Goal: Find specific page/section

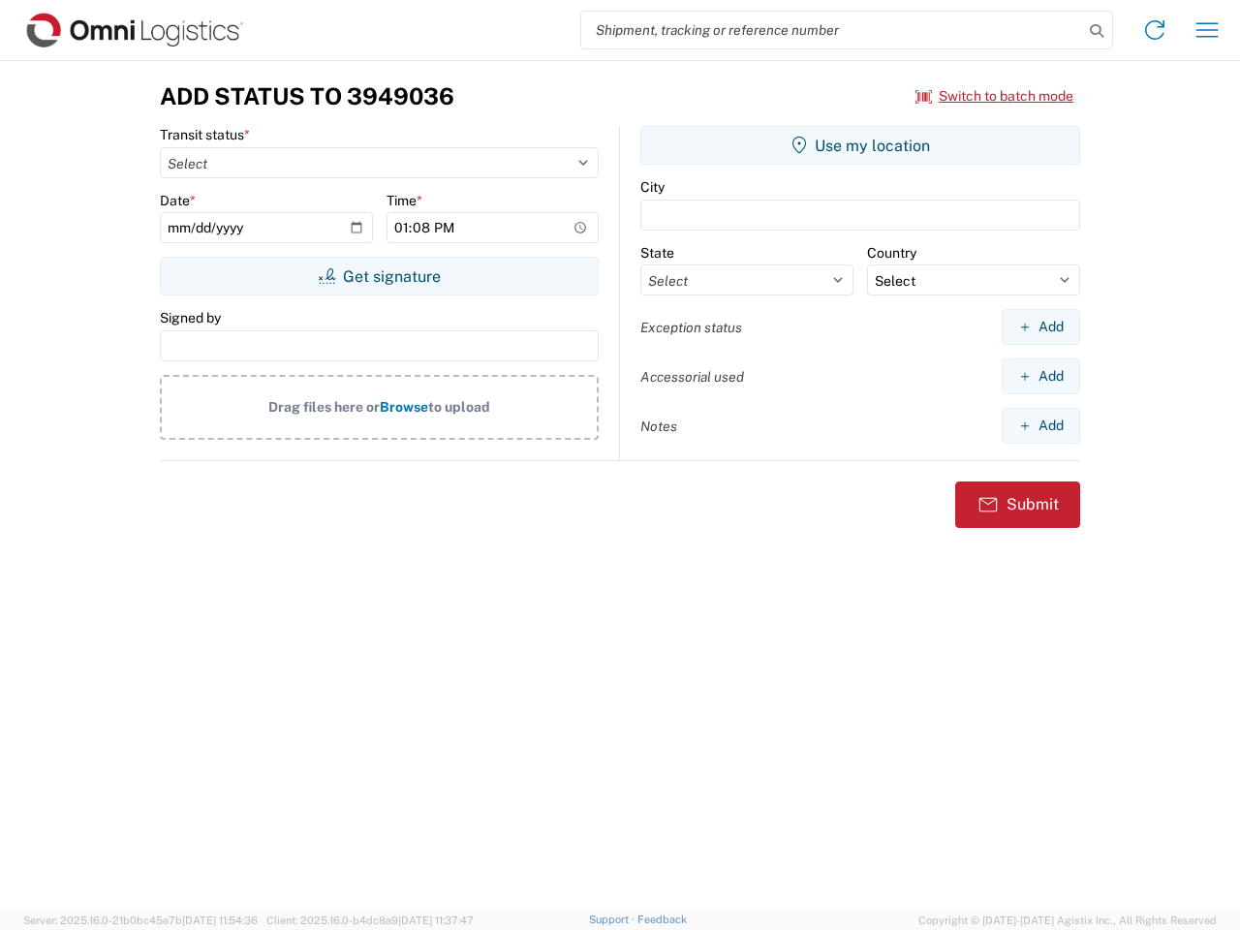
click at [832, 30] on input "search" at bounding box center [832, 30] width 502 height 37
click at [1097, 31] on icon at bounding box center [1096, 30] width 27 height 27
click at [1155, 30] on icon at bounding box center [1154, 30] width 31 height 31
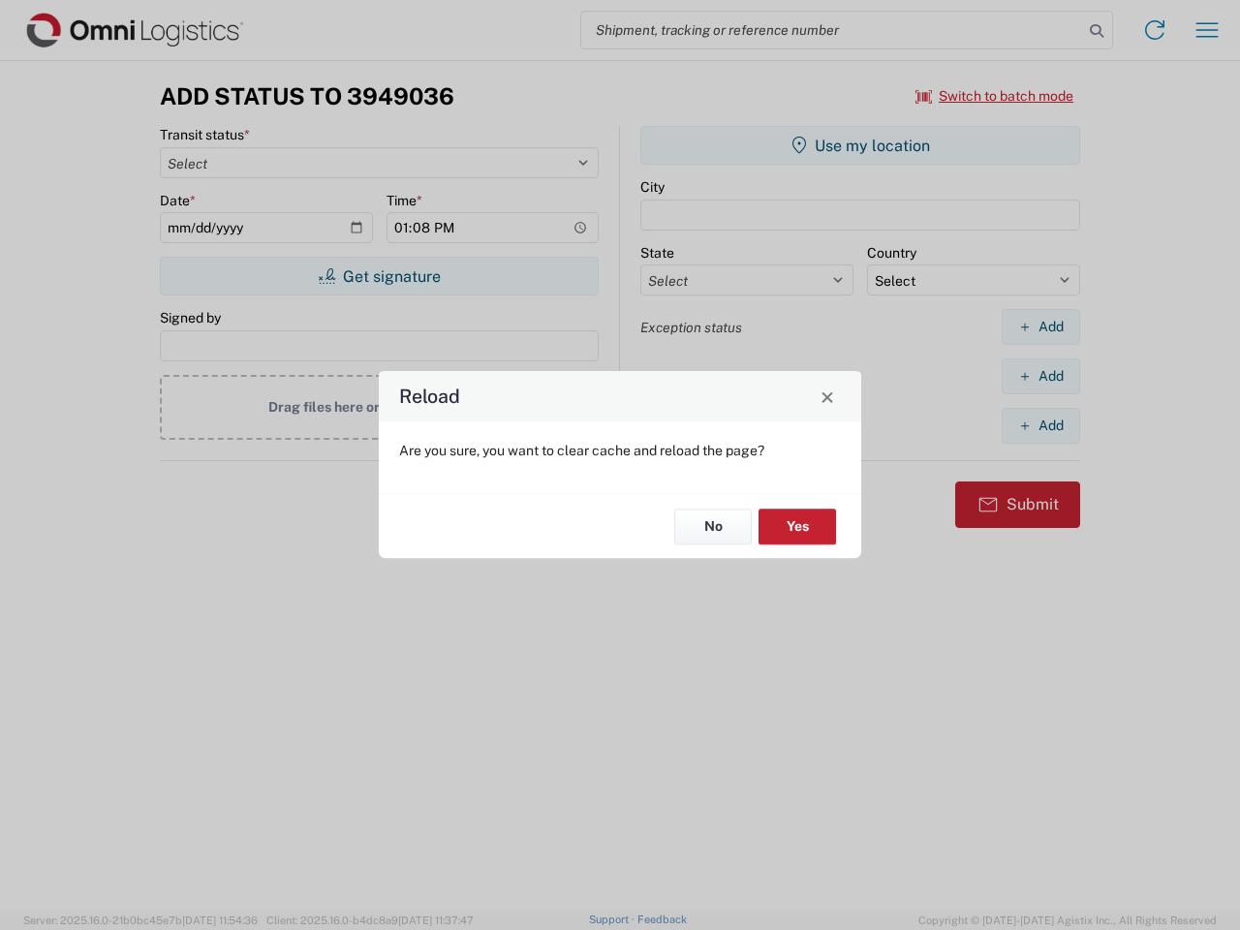
click at [1207, 30] on div "Reload Are you sure, you want to clear cache and reload the page? No Yes" at bounding box center [620, 465] width 1240 height 930
click at [995, 96] on div "Reload Are you sure, you want to clear cache and reload the page? No Yes" at bounding box center [620, 465] width 1240 height 930
click at [379, 276] on div "Reload Are you sure, you want to clear cache and reload the page? No Yes" at bounding box center [620, 465] width 1240 height 930
click at [860, 145] on div "Reload Are you sure, you want to clear cache and reload the page? No Yes" at bounding box center [620, 465] width 1240 height 930
click at [1041, 327] on div "Reload Are you sure, you want to clear cache and reload the page? No Yes" at bounding box center [620, 465] width 1240 height 930
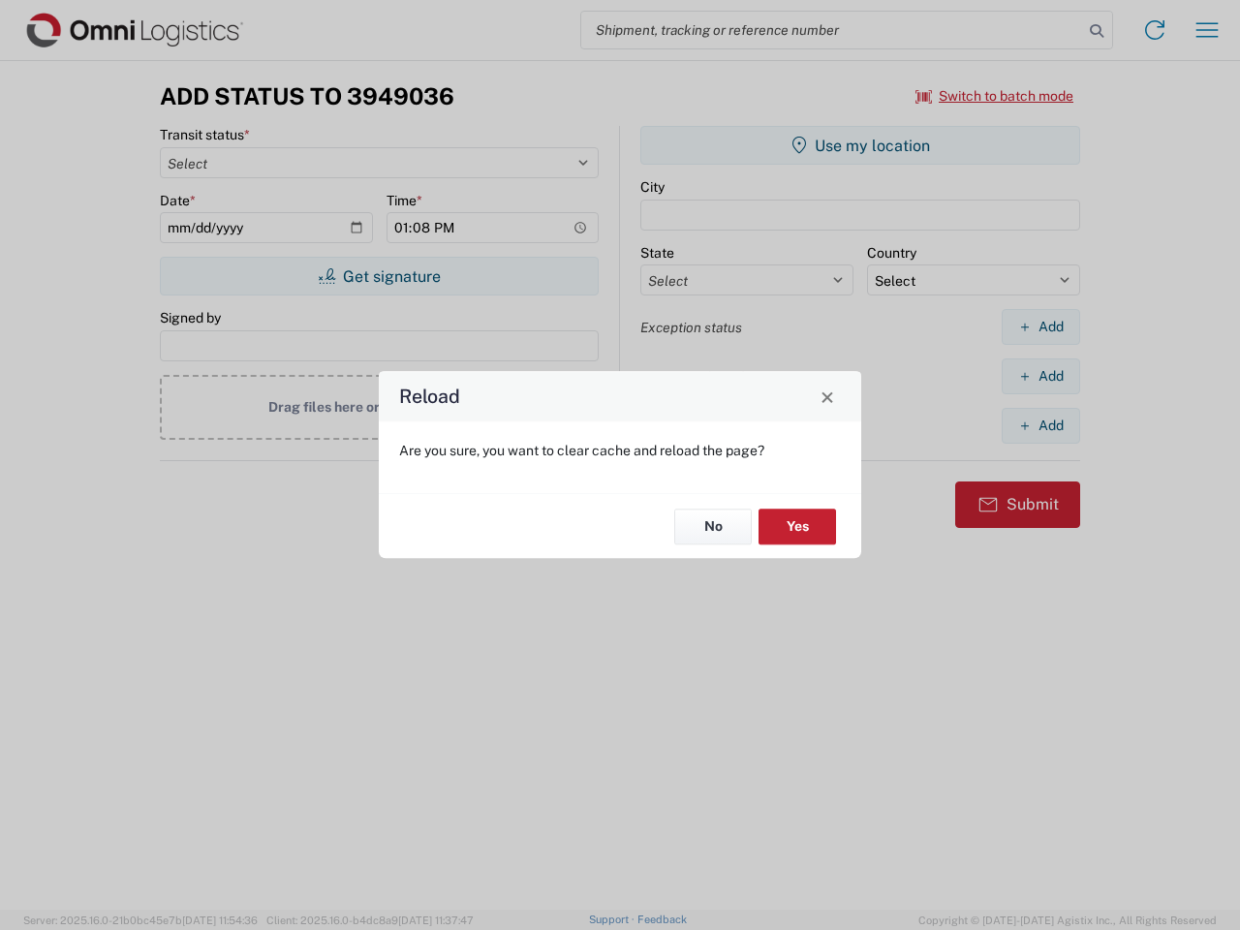
click at [1041, 376] on div "Reload Are you sure, you want to clear cache and reload the page? No Yes" at bounding box center [620, 465] width 1240 height 930
click at [1041, 425] on div "Reload Are you sure, you want to clear cache and reload the page? No Yes" at bounding box center [620, 465] width 1240 height 930
